Goal: Find specific page/section: Find specific page/section

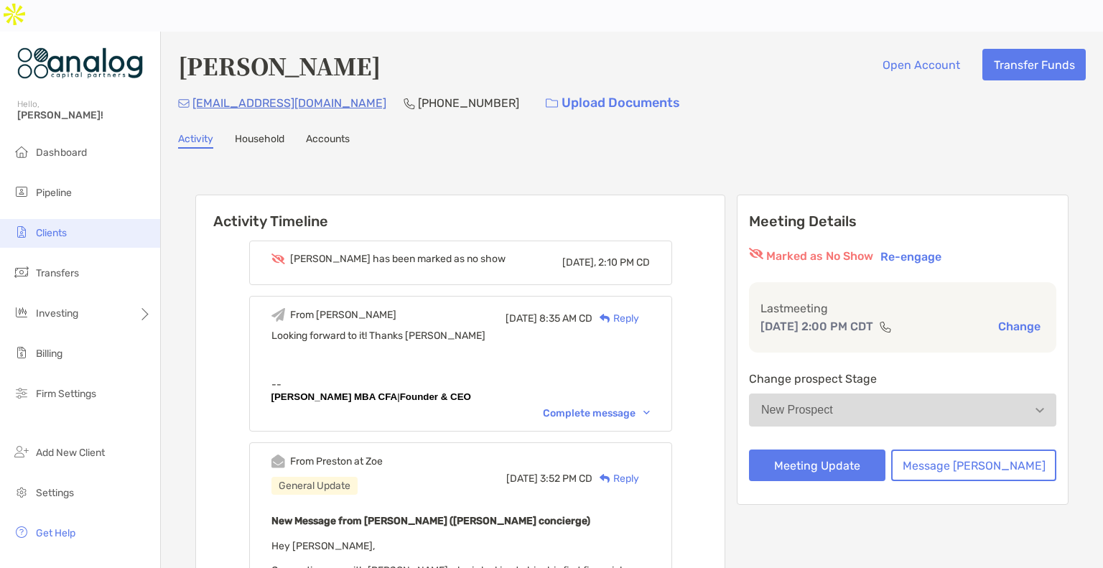
click at [52, 227] on span "Clients" at bounding box center [51, 233] width 31 height 12
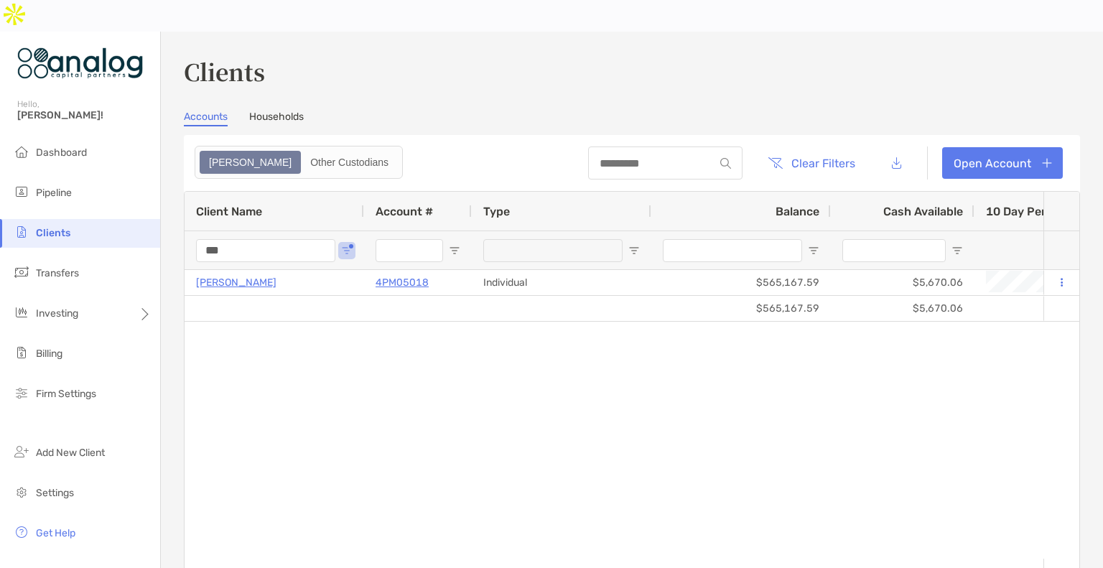
click at [208, 239] on input "***" at bounding box center [265, 250] width 139 height 23
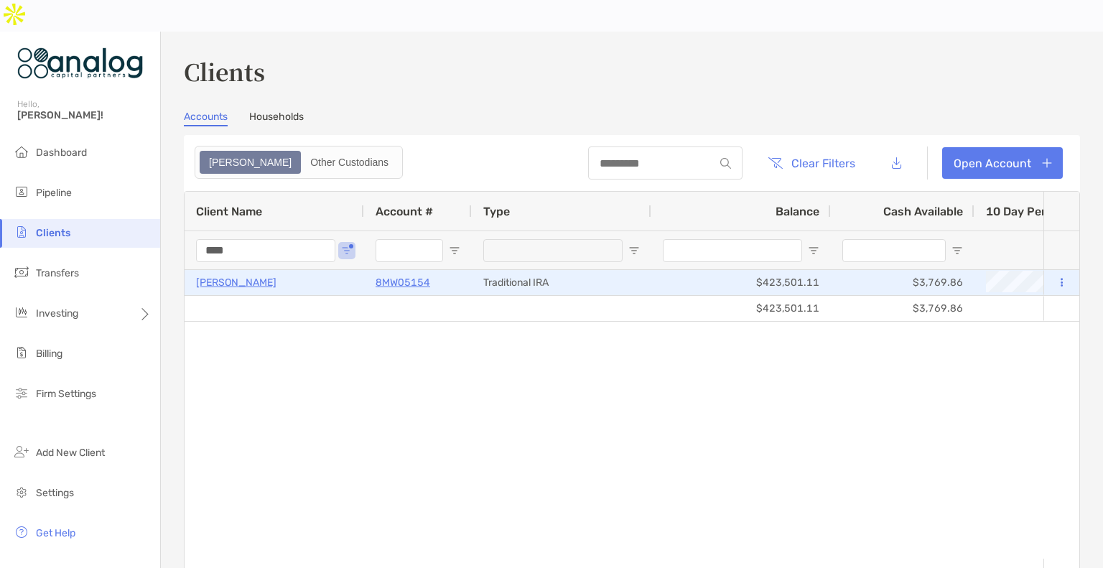
type input "****"
click at [229, 273] on p "[PERSON_NAME]" at bounding box center [236, 282] width 80 height 18
